Goal: Task Accomplishment & Management: Manage account settings

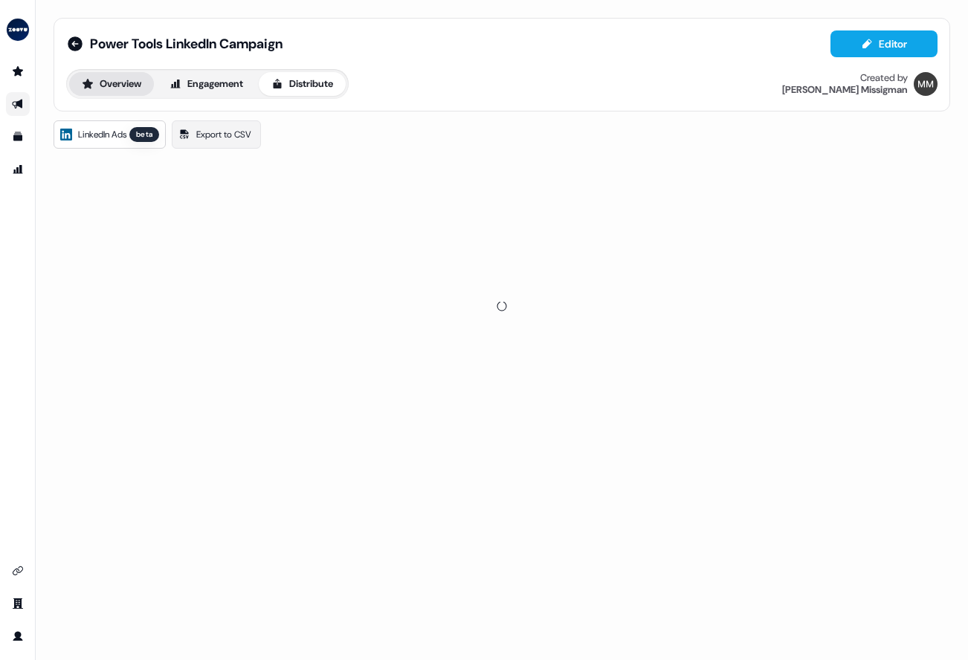
click at [117, 77] on button "Overview" at bounding box center [111, 84] width 85 height 24
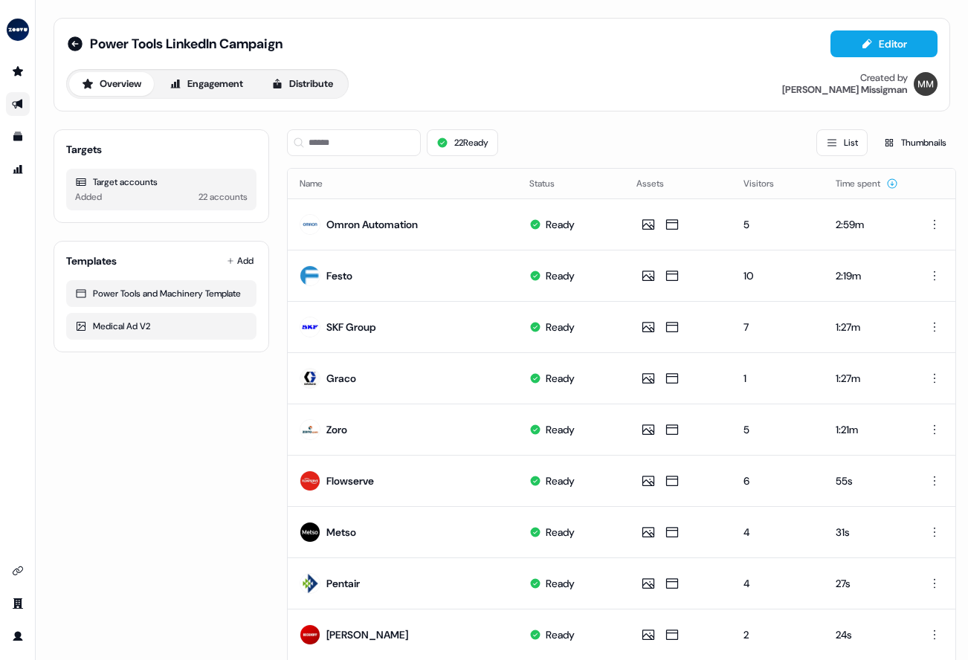
click at [850, 143] on button "List" at bounding box center [841, 142] width 51 height 27
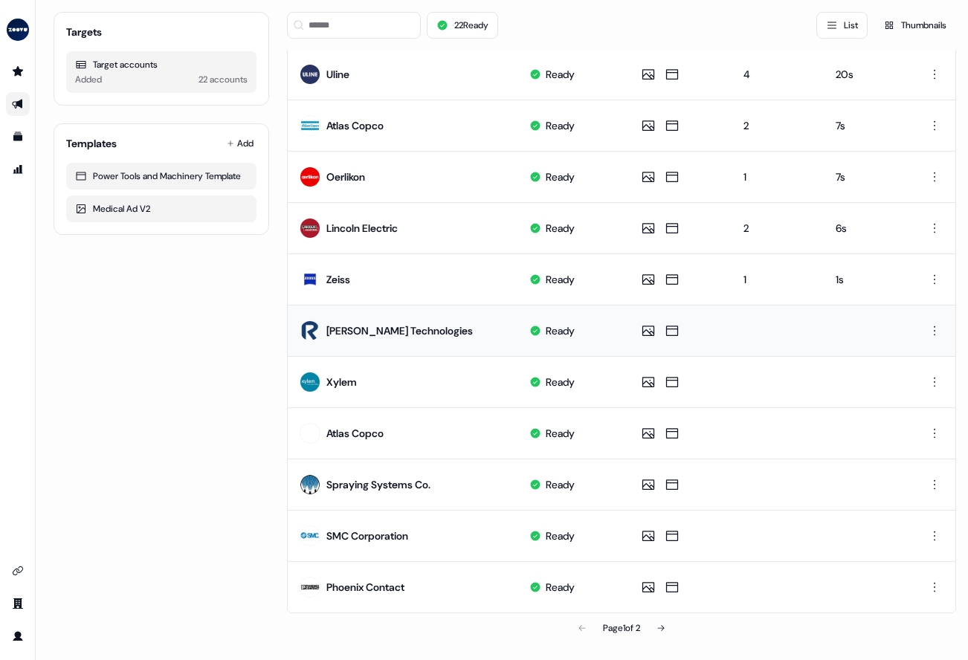
scroll to position [613, 0]
click at [247, 425] on div "Targets Target accounts Added 22 accounts Templates Add Power Tools and Machine…" at bounding box center [162, 74] width 216 height 1138
click at [661, 625] on icon at bounding box center [660, 627] width 9 height 9
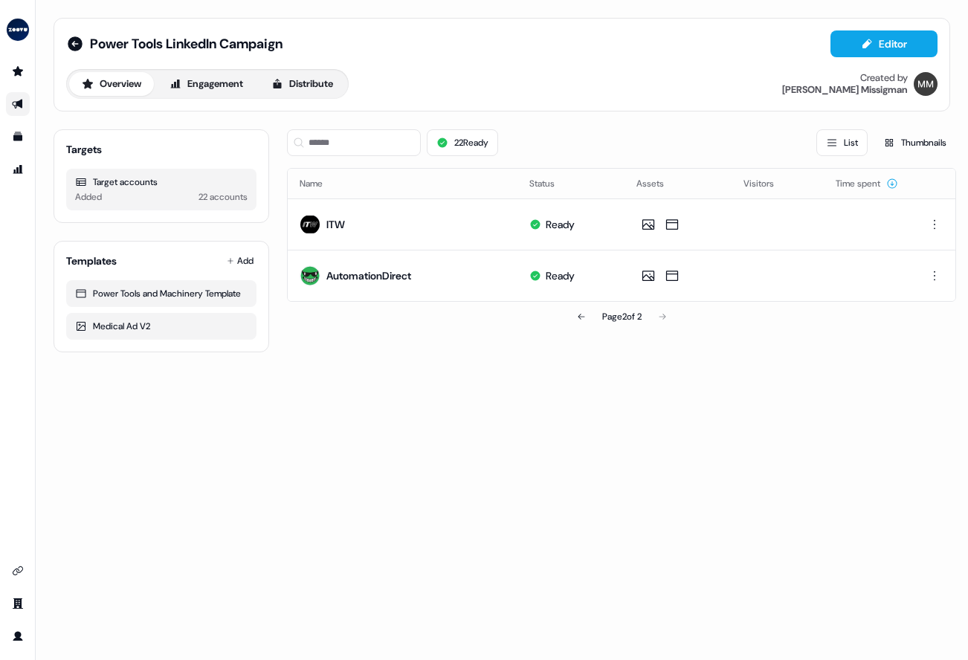
drag, startPoint x: 274, startPoint y: 452, endPoint x: 338, endPoint y: 384, distance: 94.1
click at [276, 450] on div "Power Tools LinkedIn Campaign Editor Overview Engagement Distribute Created by …" at bounding box center [502, 330] width 932 height 660
click at [83, 48] on icon at bounding box center [75, 44] width 18 height 18
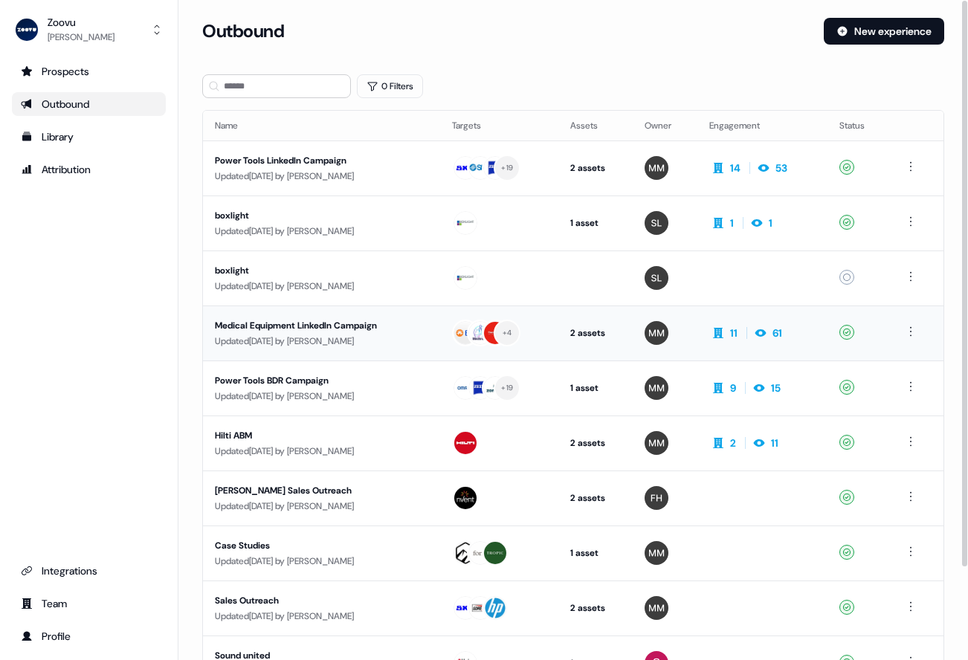
click at [338, 329] on div "Medical Equipment LinkedIn Campaign" at bounding box center [321, 325] width 213 height 15
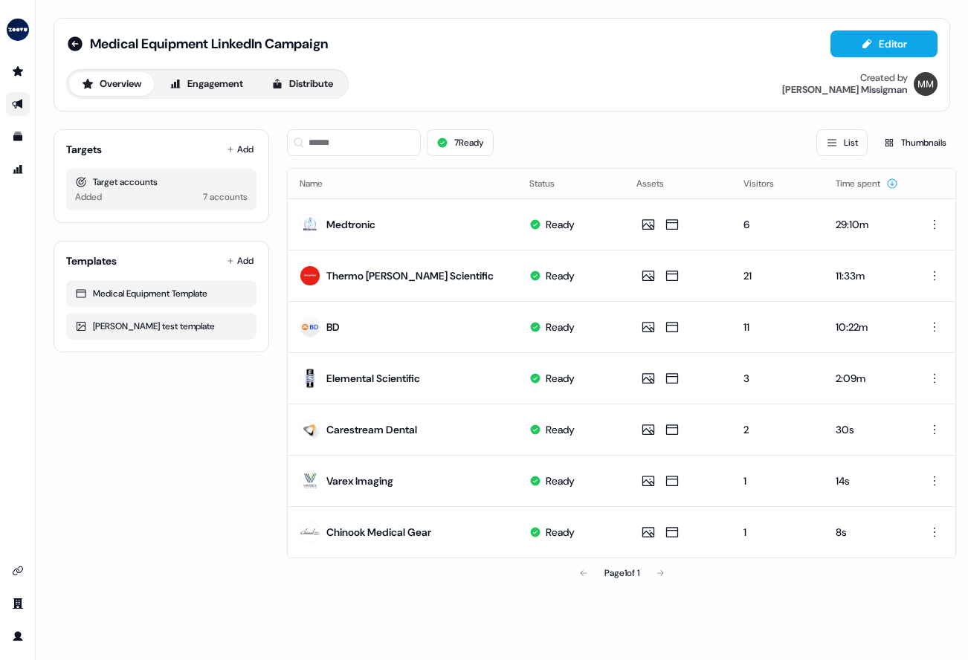
click at [210, 445] on div "Targets Add Target accounts Added 7 accounts Templates Add Medical Equipment Te…" at bounding box center [162, 352] width 216 height 471
